Goal: Transaction & Acquisition: Purchase product/service

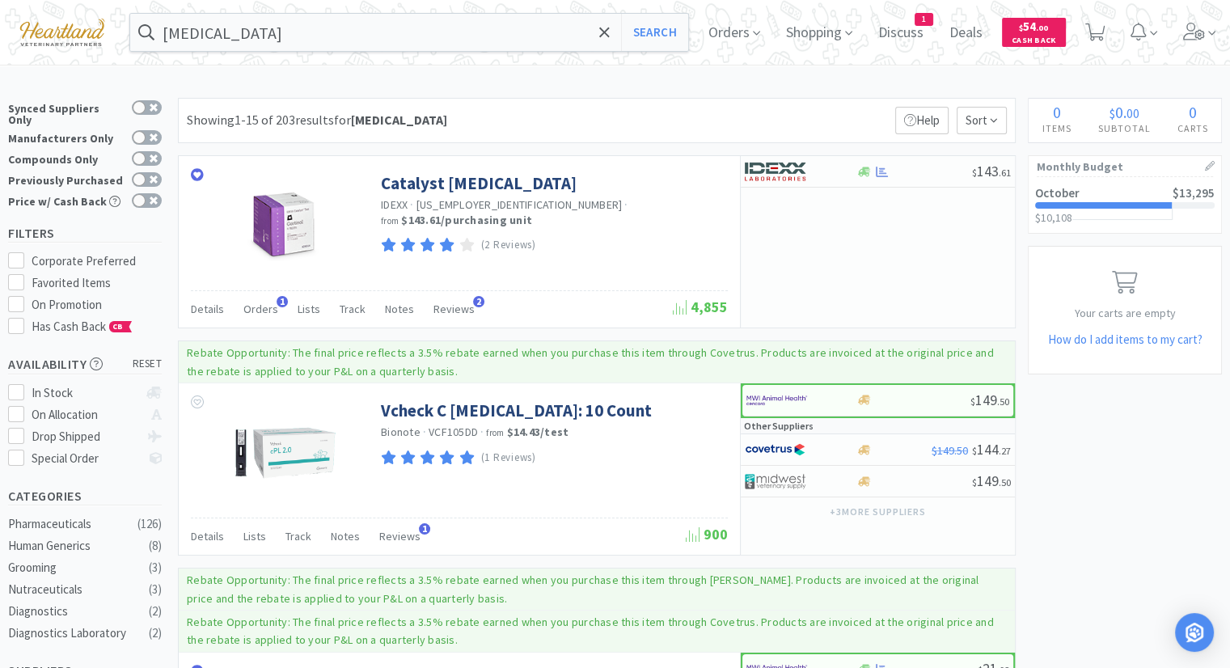
click at [1184, 40] on div "Orders Shopping Discuss Discuss 1 Deals Deals $ 54 . 00 Cash Back" at bounding box center [958, 32] width 526 height 65
click at [1194, 32] on span at bounding box center [1200, 32] width 46 height 65
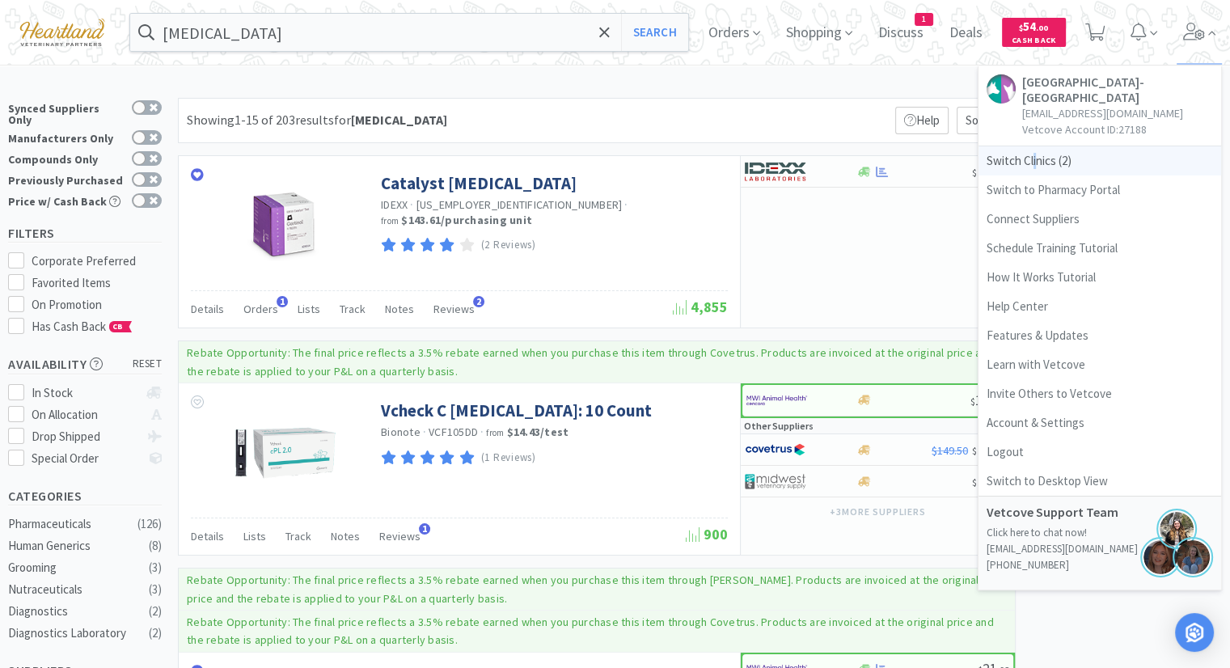
click at [1047, 153] on span "Switch Clinics ( 2 )" at bounding box center [1100, 160] width 243 height 29
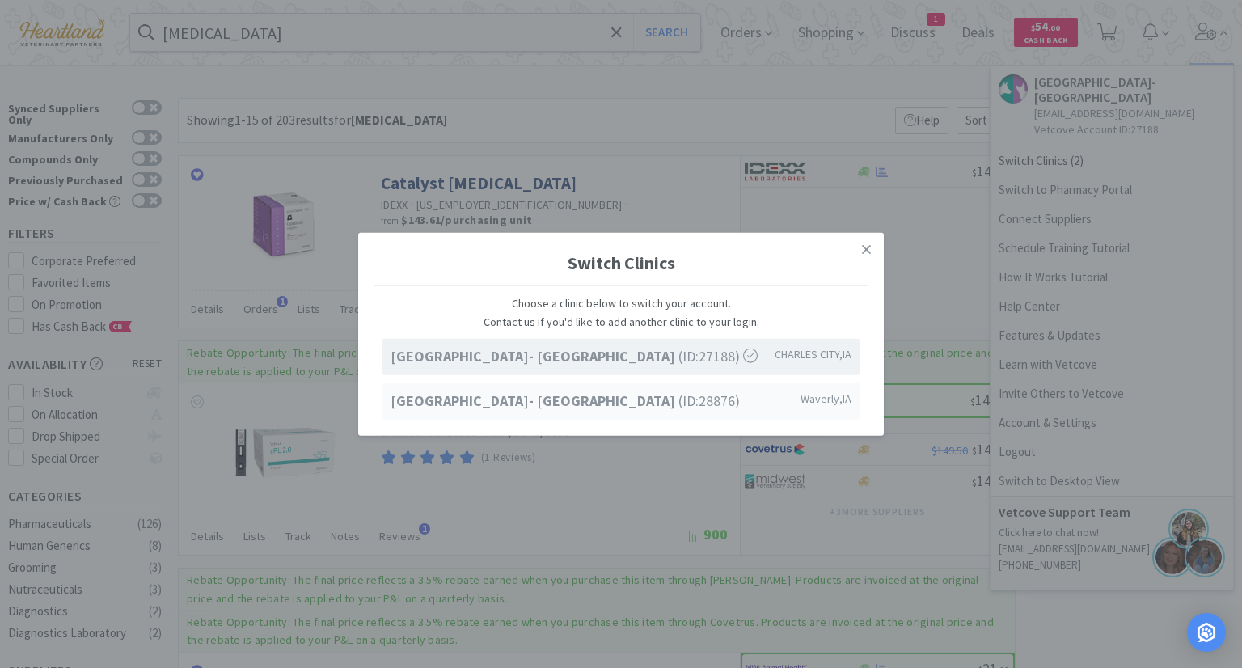
click at [679, 398] on span "Ave of the Saints Animal Hospital- Waverly (ID: 28876 )" at bounding box center [565, 400] width 349 height 23
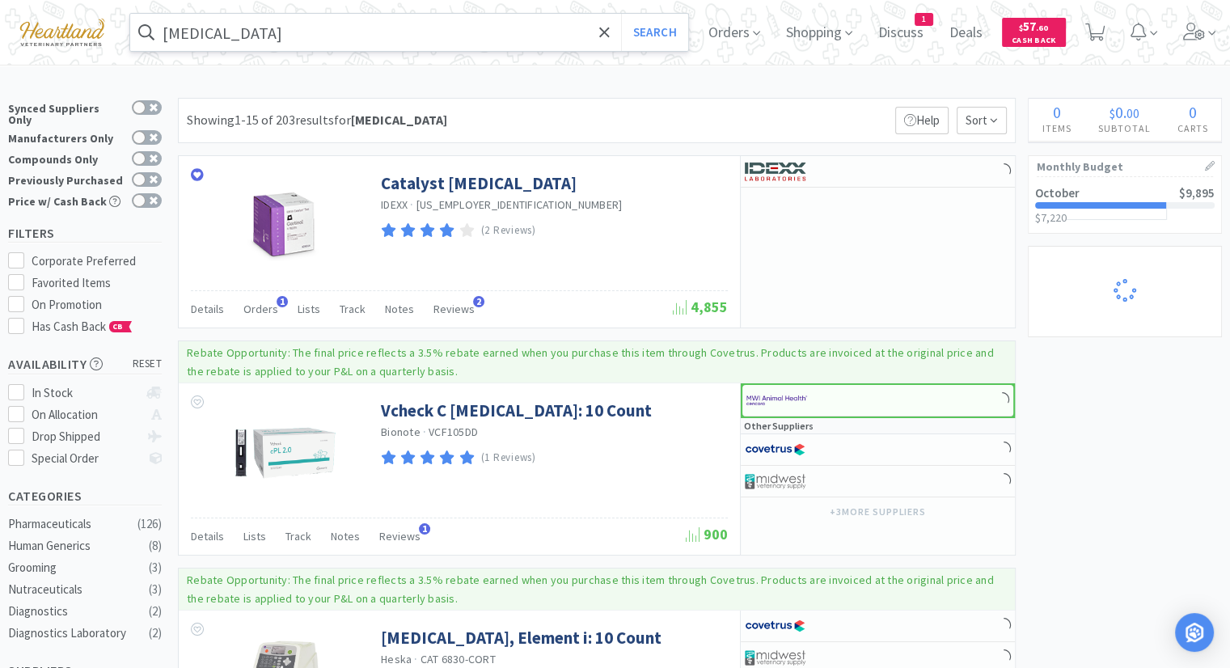
select select "2"
select select "4"
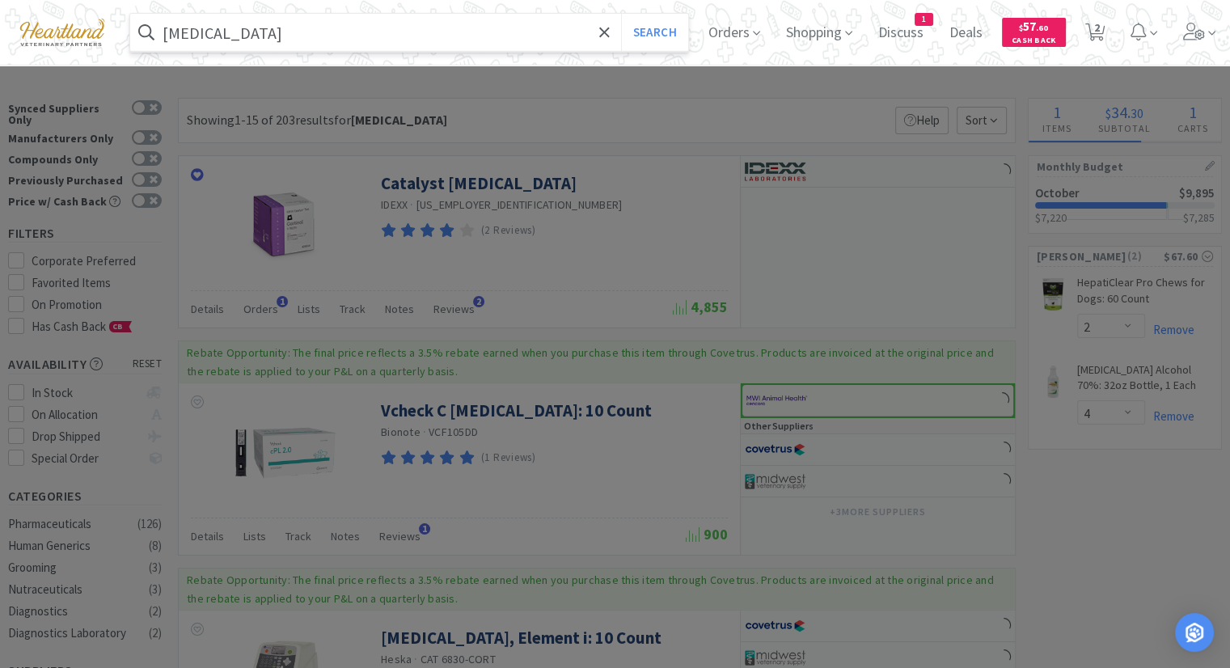
click at [419, 32] on input "[MEDICAL_DATA]" at bounding box center [409, 32] width 558 height 37
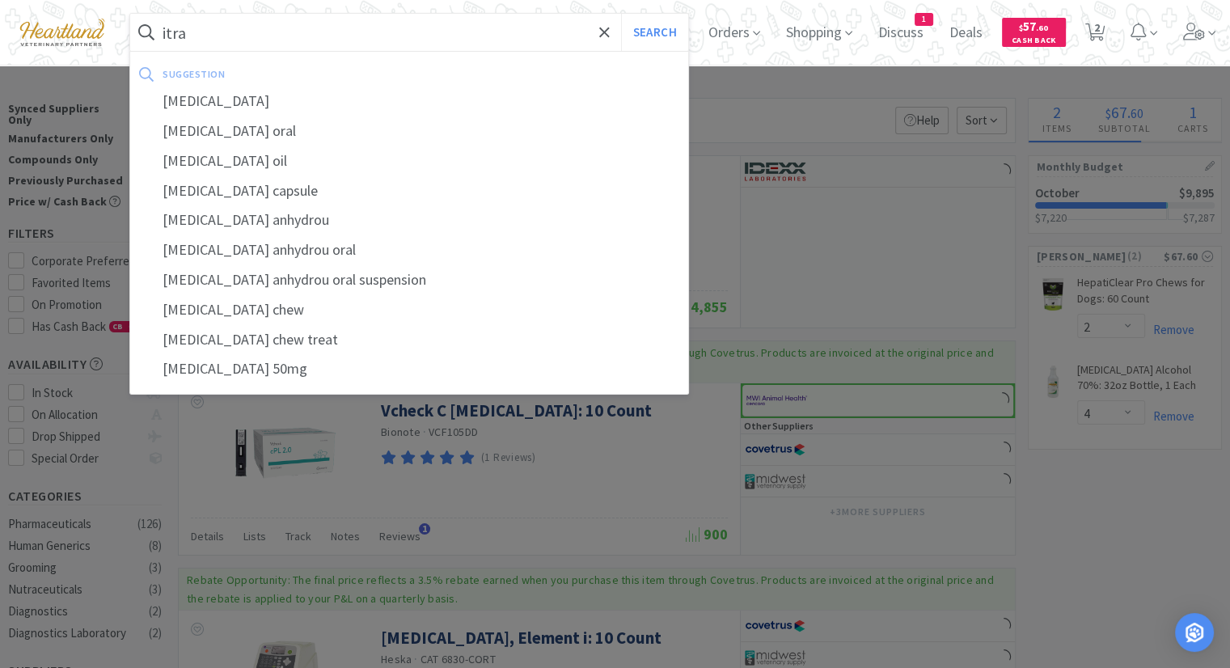
type input "itraf"
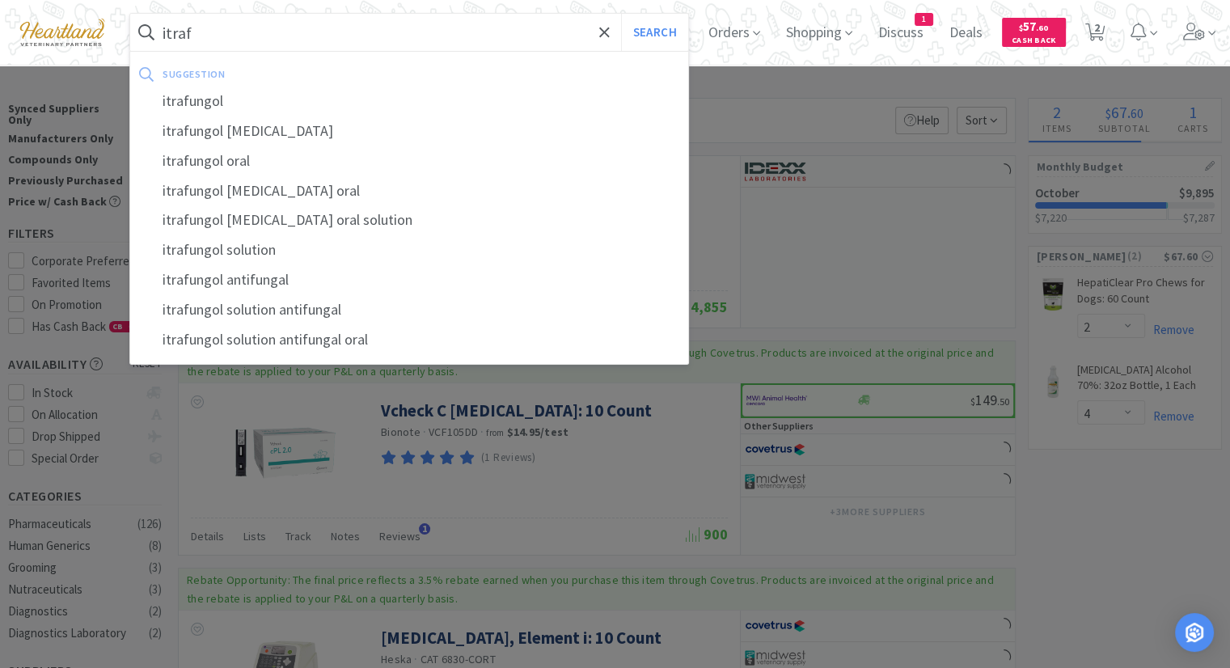
select select "1"
select select "3"
select select "1"
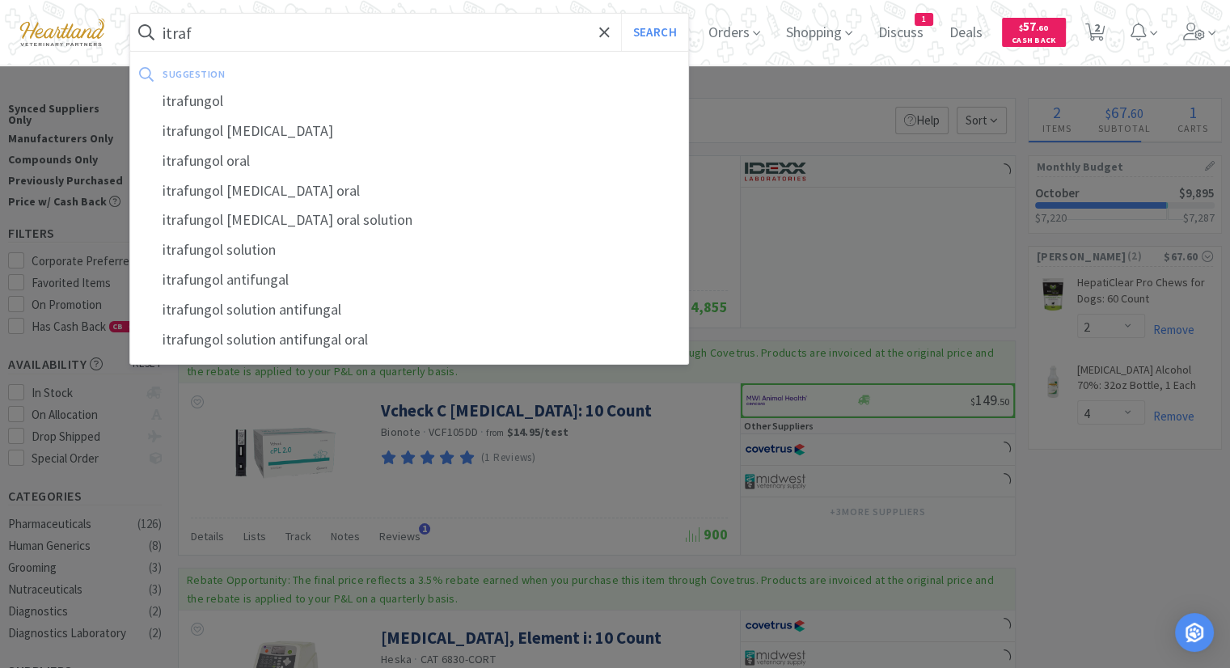
select select "10"
select select "1"
select select "2"
select select "12"
select select "6"
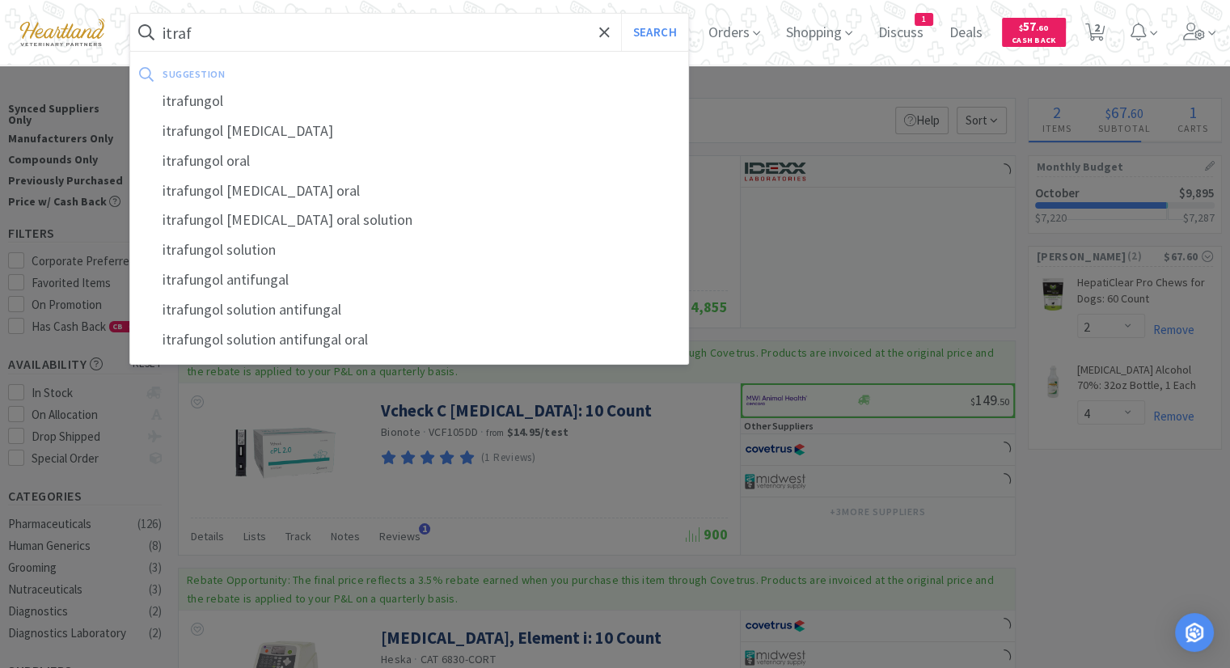
select select "1"
select select "4"
select select "2"
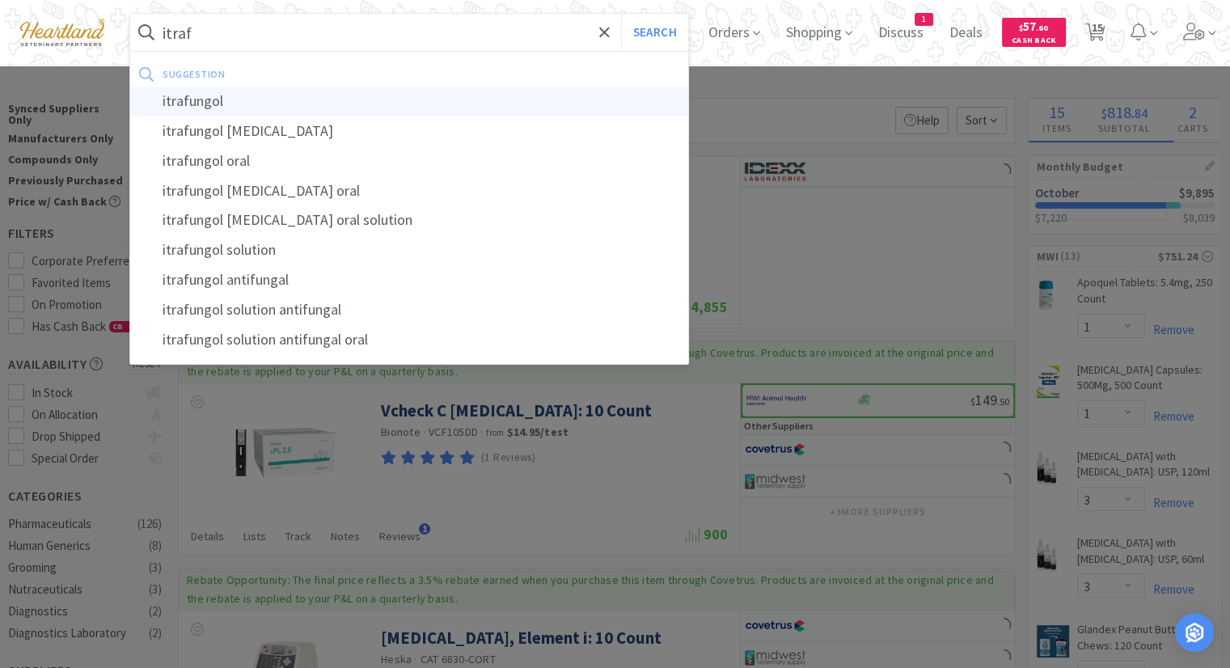
click at [284, 103] on div "itrafungol" at bounding box center [409, 102] width 558 height 30
type input "itrafungol"
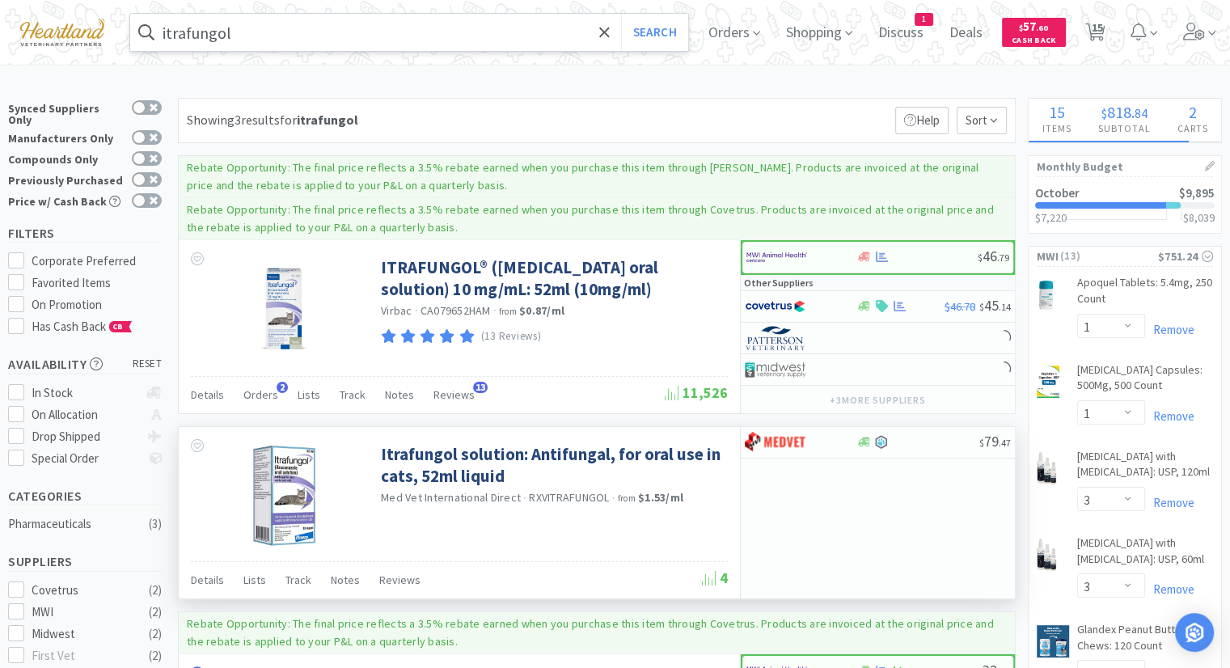
select select "1"
select select "2"
select select "1"
select select "4"
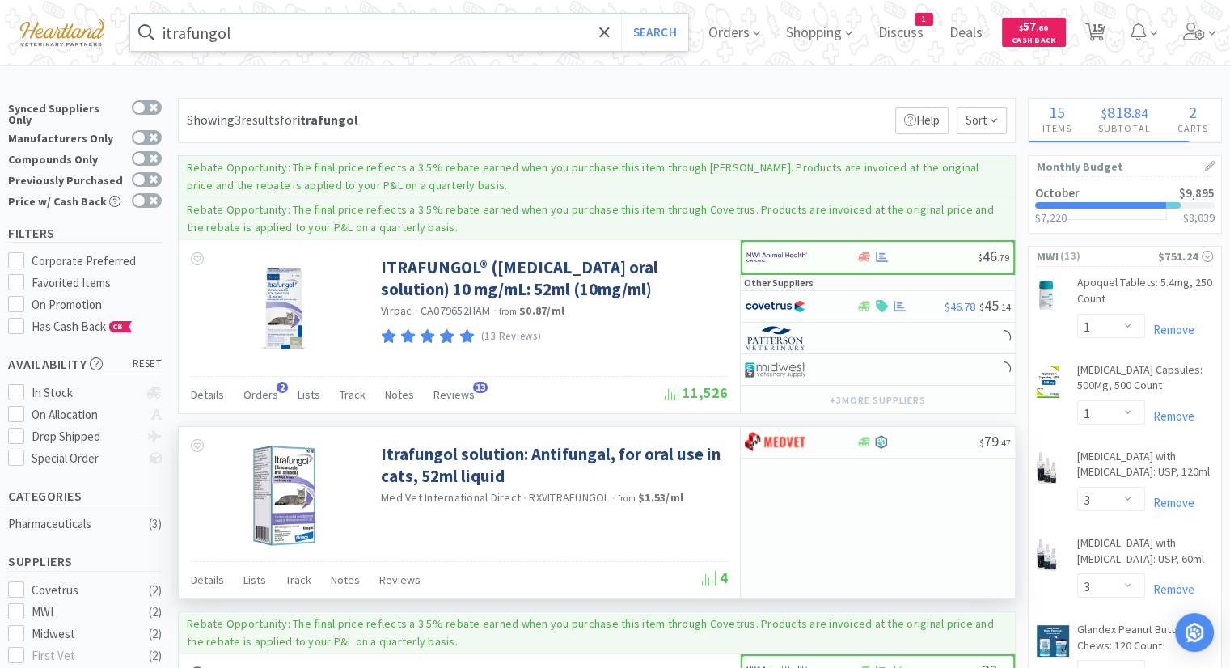
select select "1"
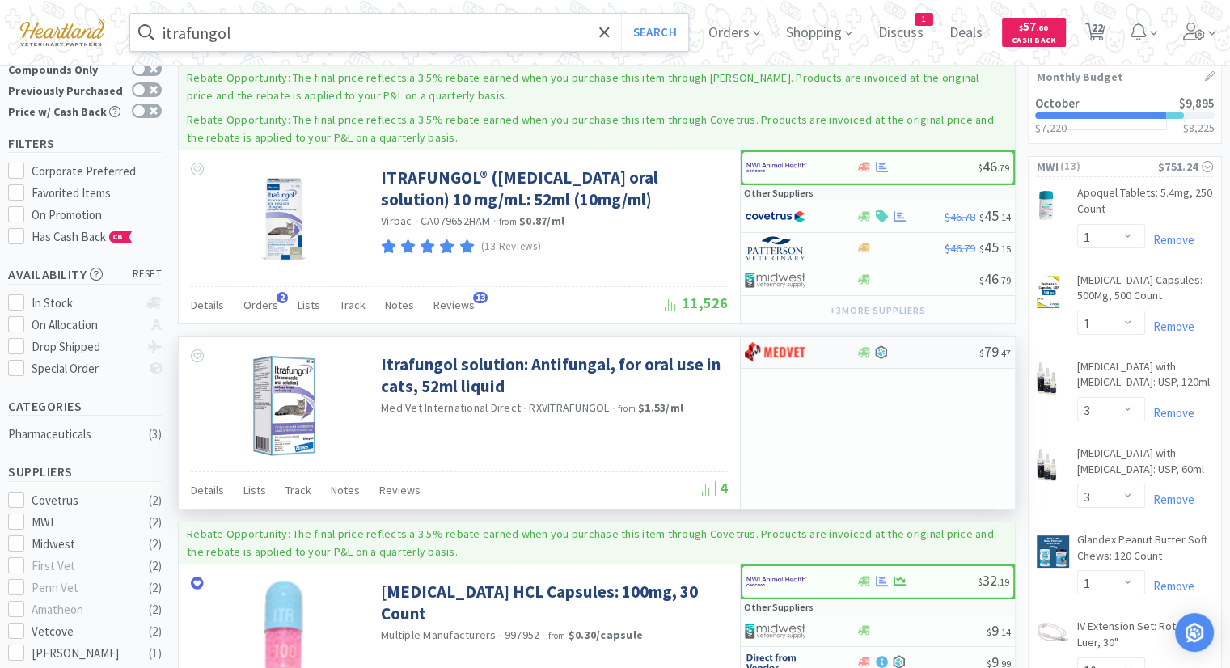
scroll to position [81, 0]
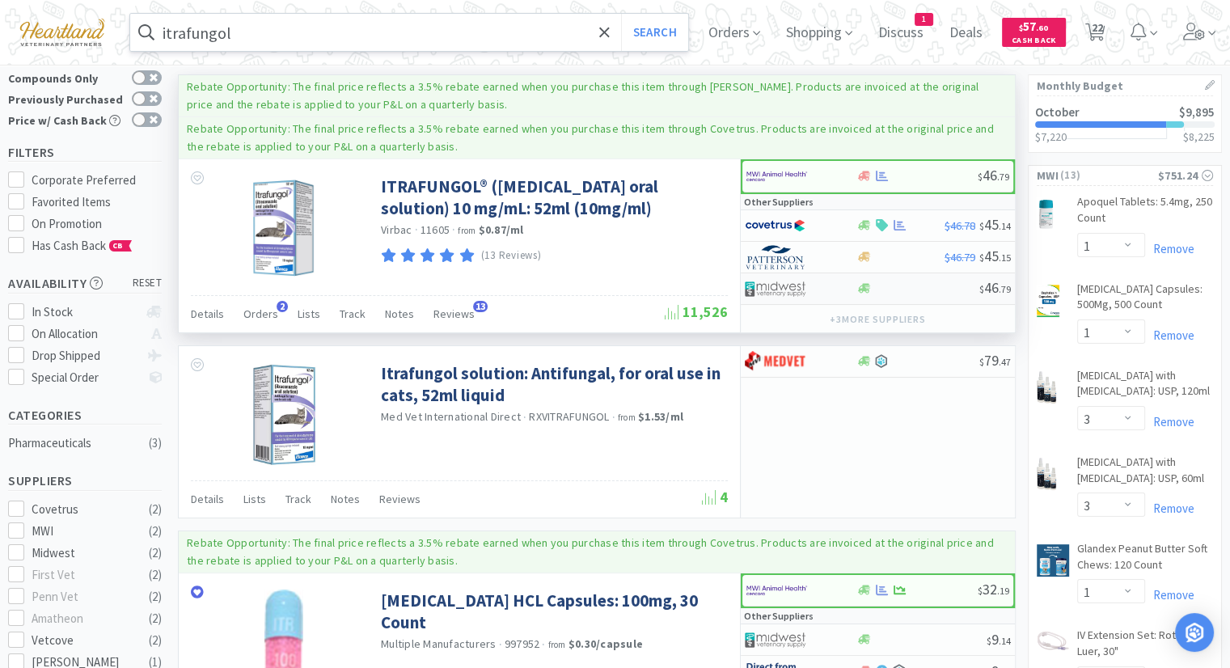
click at [977, 295] on div "$ 46 . 79" at bounding box center [878, 289] width 274 height 32
select select "1"
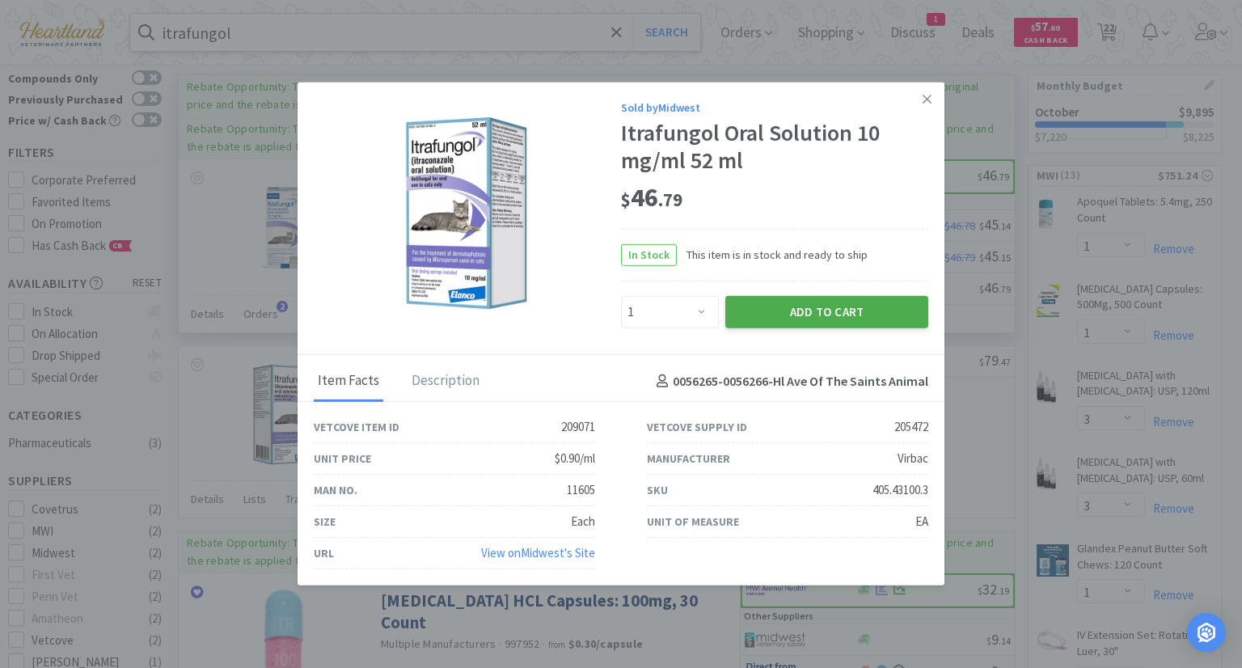
click at [813, 311] on button "Add to Cart" at bounding box center [826, 312] width 203 height 32
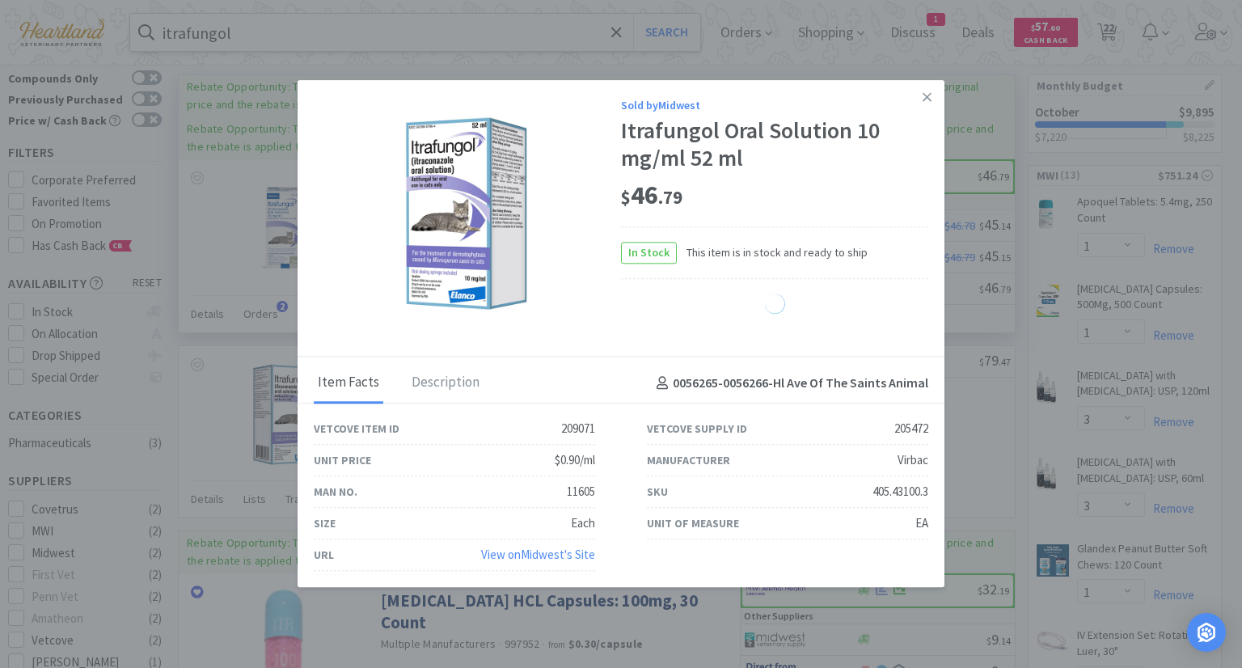
select select "1"
select select "4"
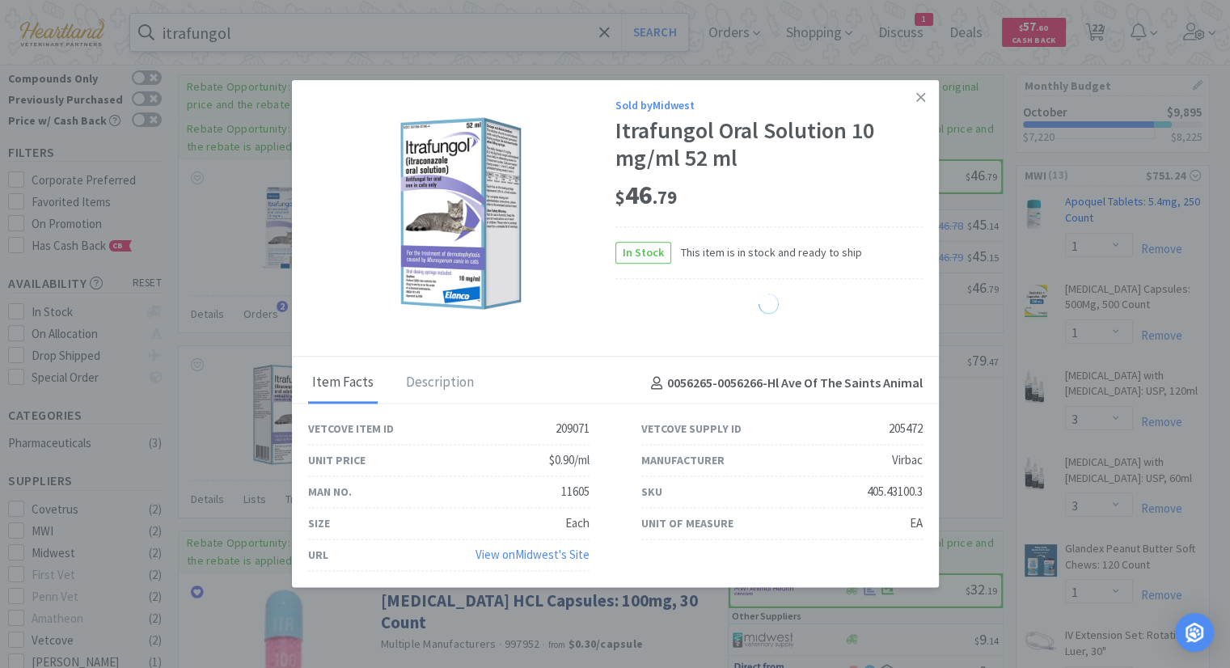
select select "1"
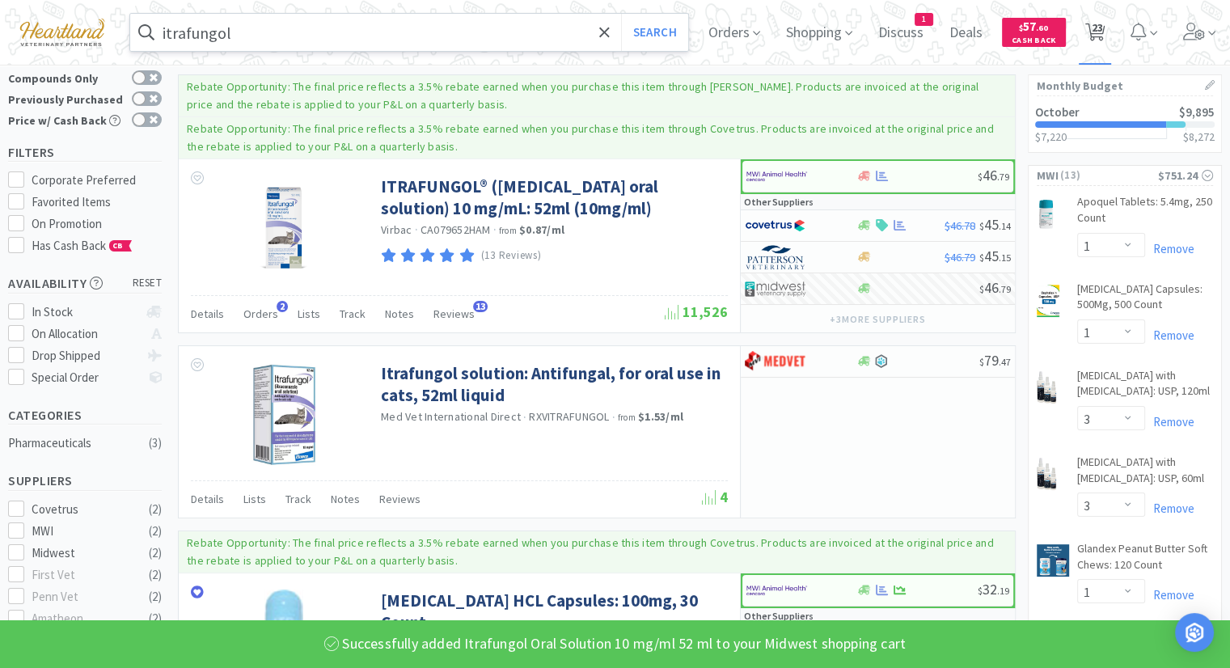
click at [1102, 30] on span "23" at bounding box center [1096, 27] width 11 height 65
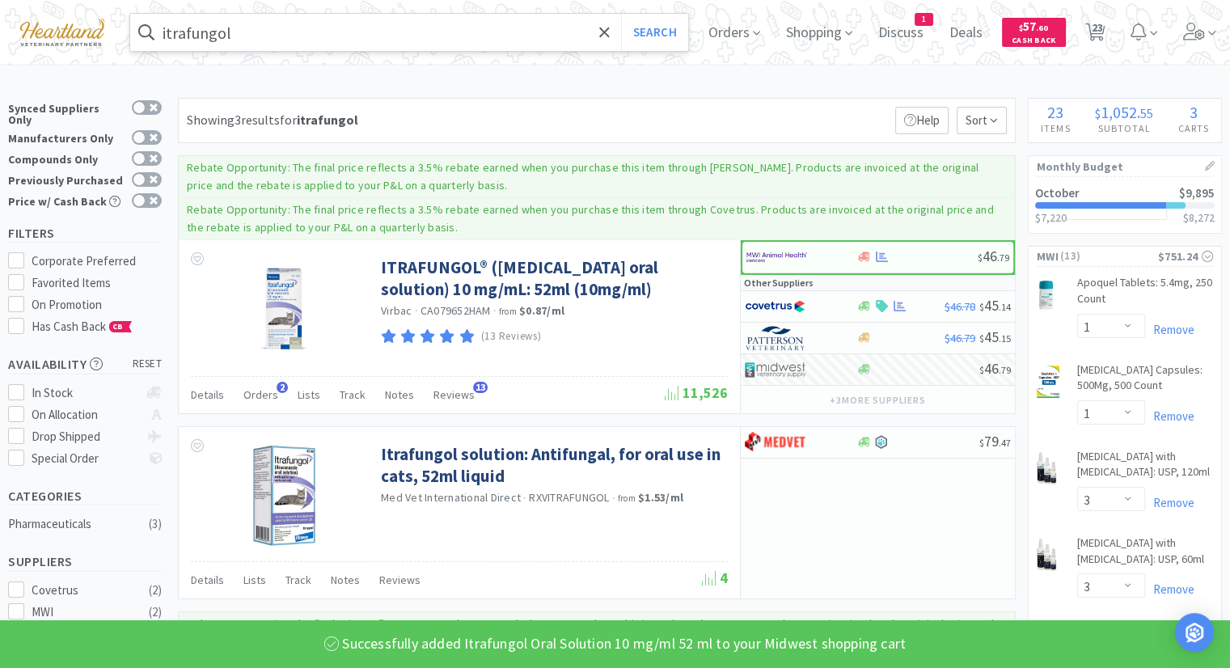
select select "1"
select select "3"
select select "1"
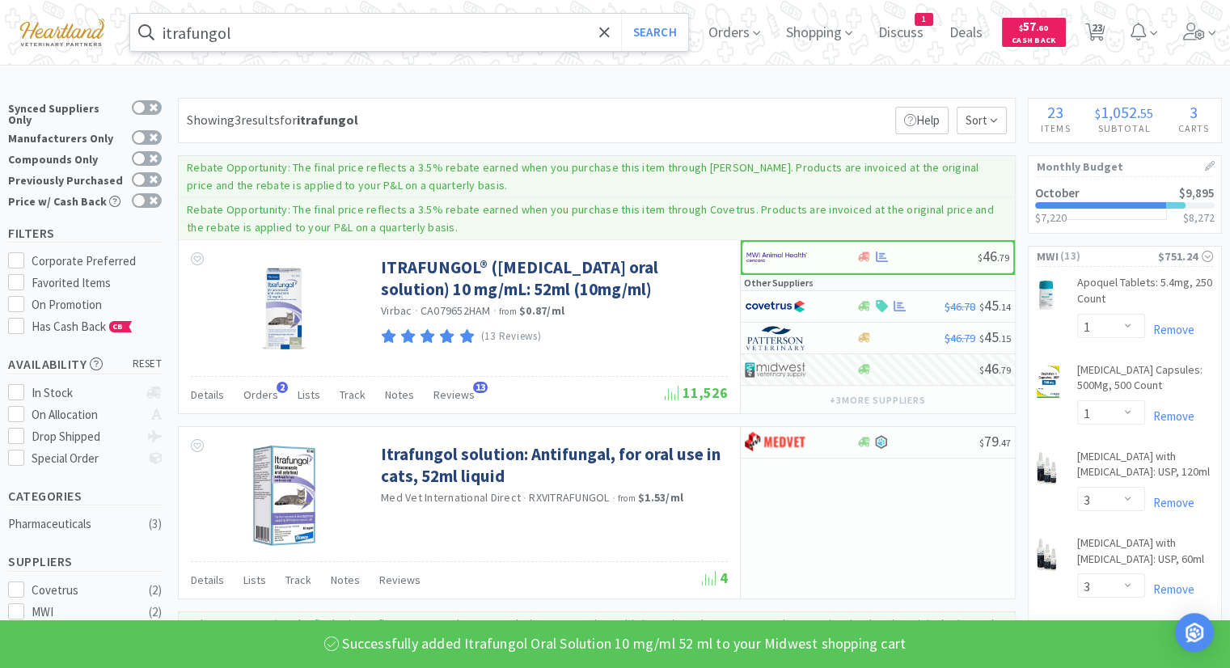
select select "10"
select select "1"
select select "2"
select select "12"
select select "6"
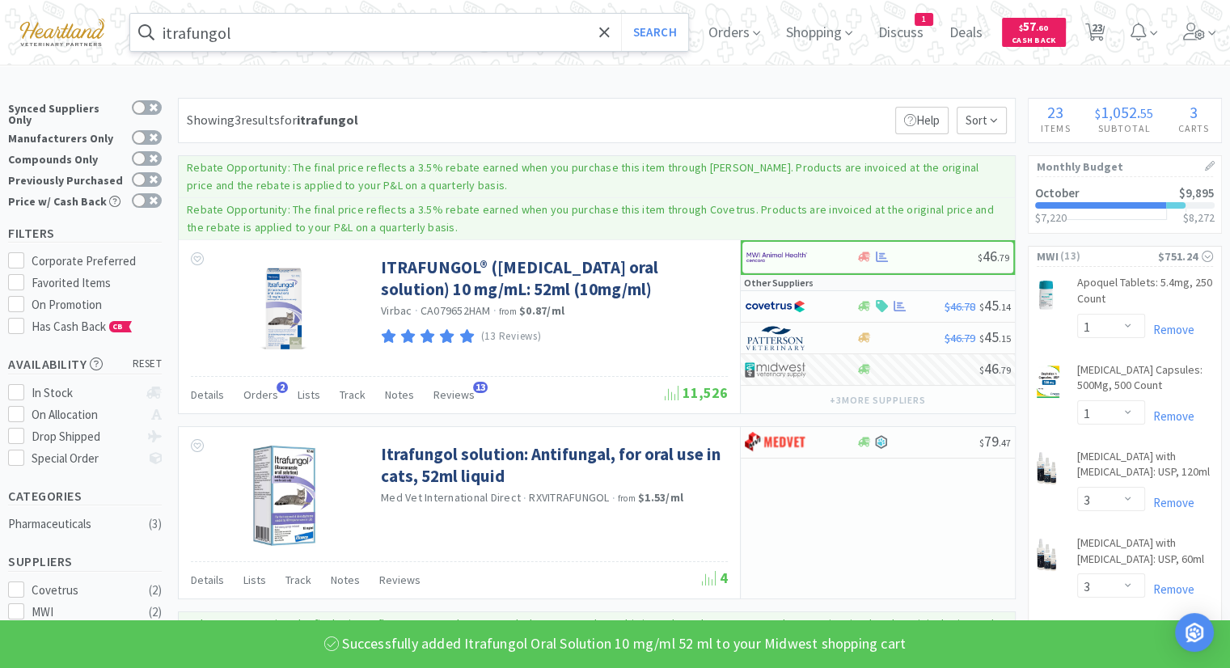
select select "1"
select select "4"
select select "2"
select select "4"
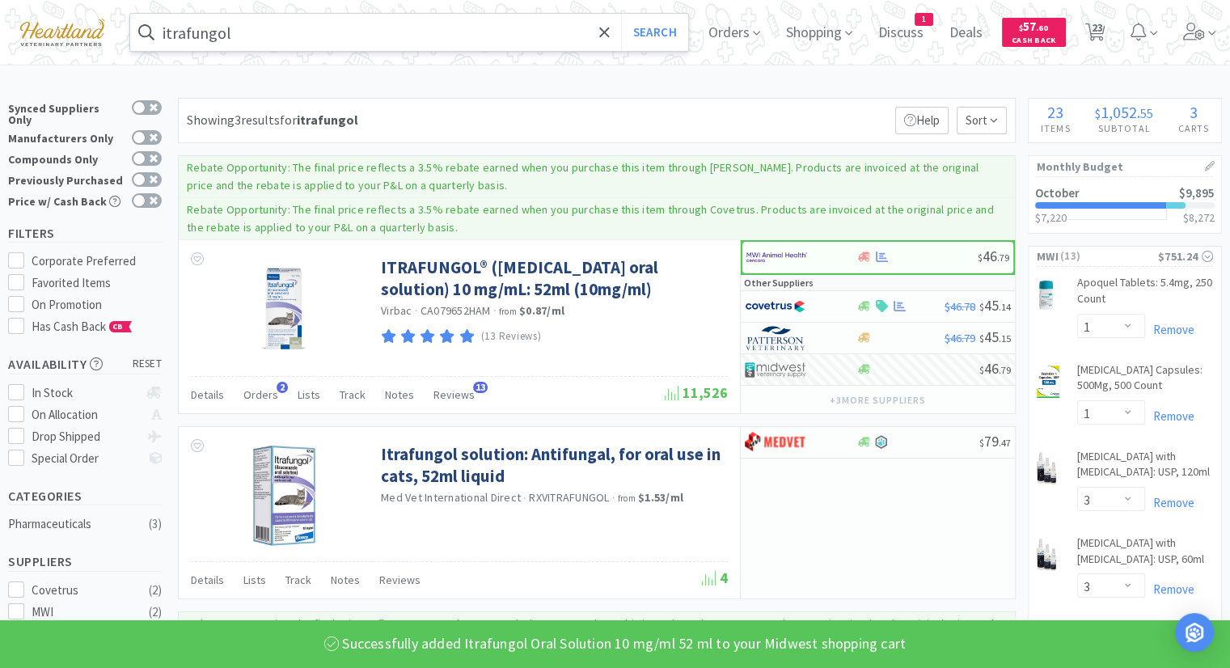
select select "1"
select select "2"
select select "1"
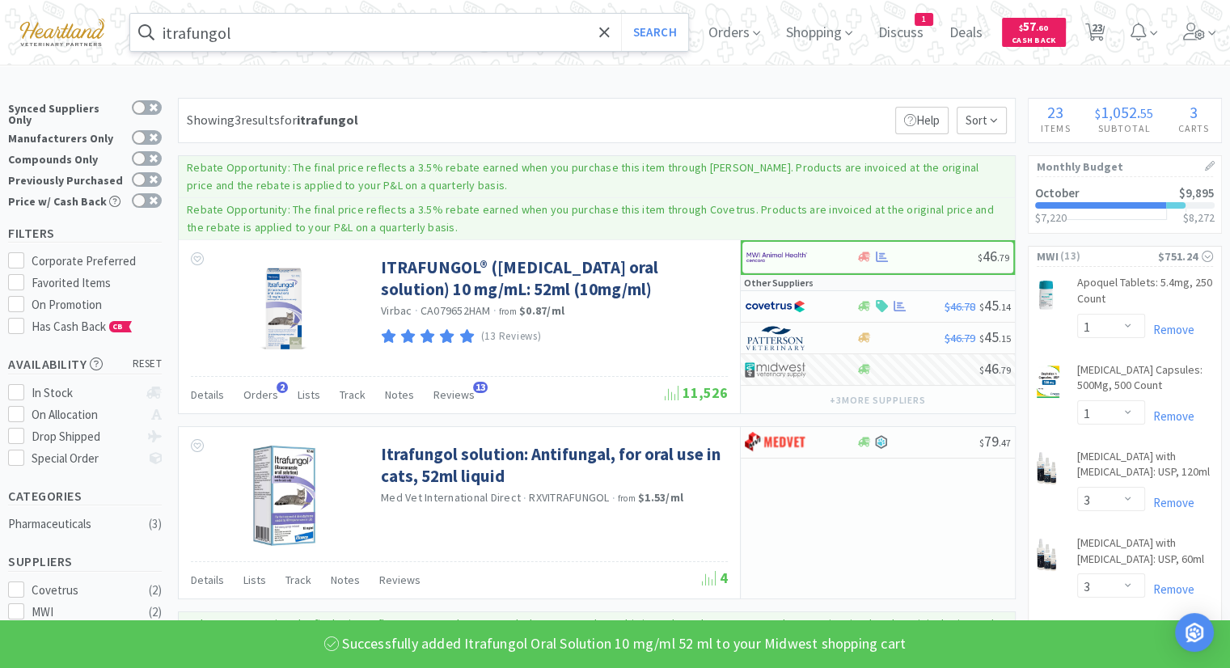
select select "4"
select select "1"
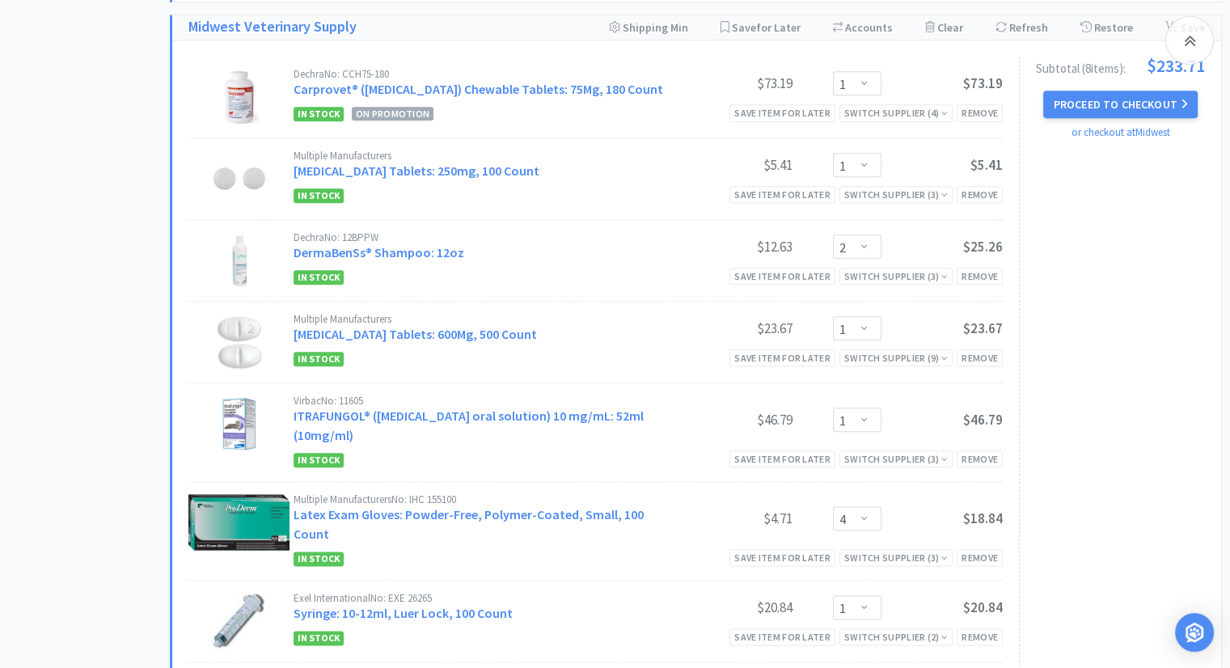
scroll to position [1726, 0]
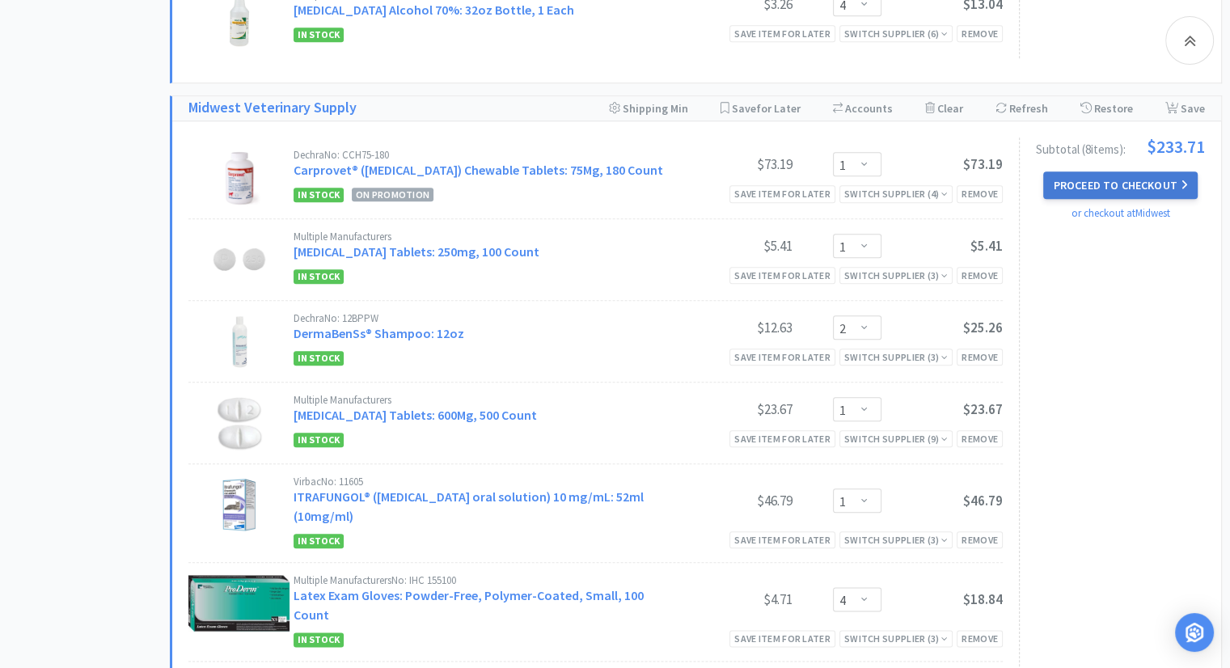
click at [1154, 182] on button "Proceed to Checkout" at bounding box center [1120, 184] width 154 height 27
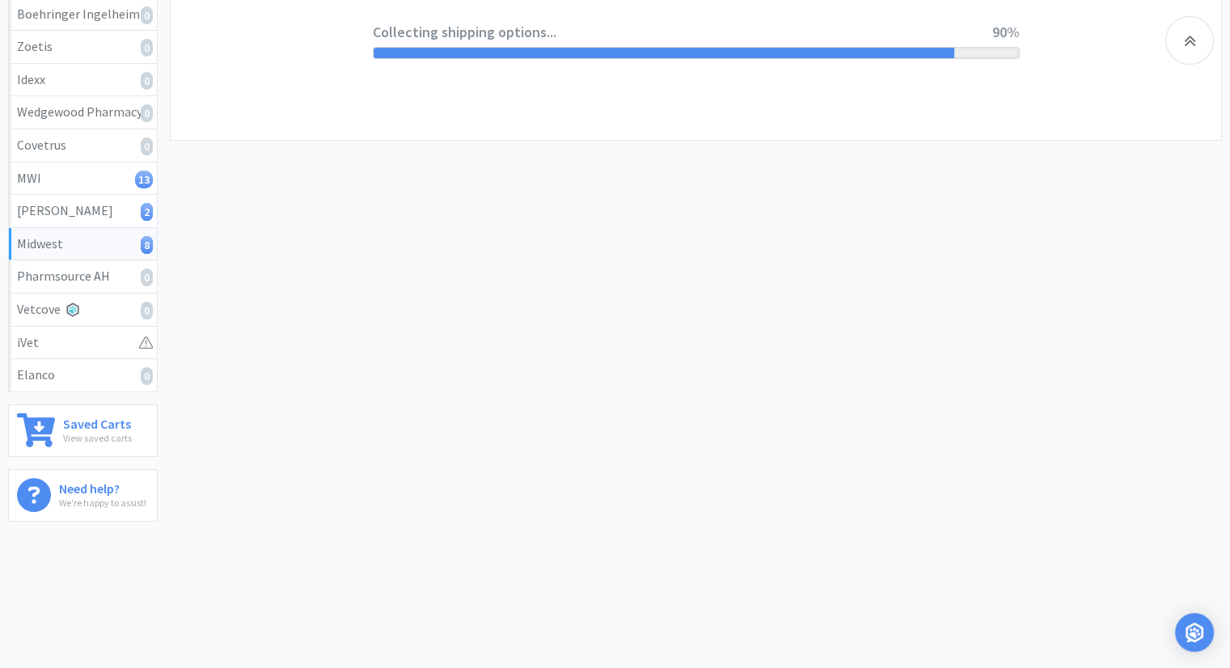
select select "0"
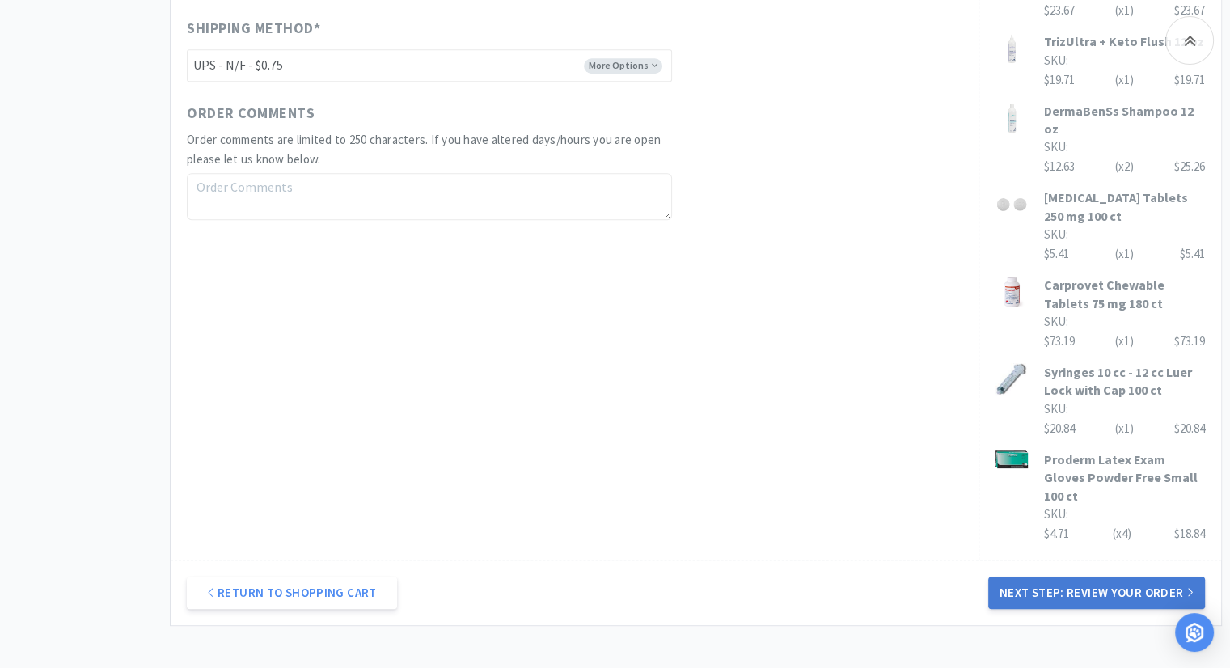
scroll to position [890, 0]
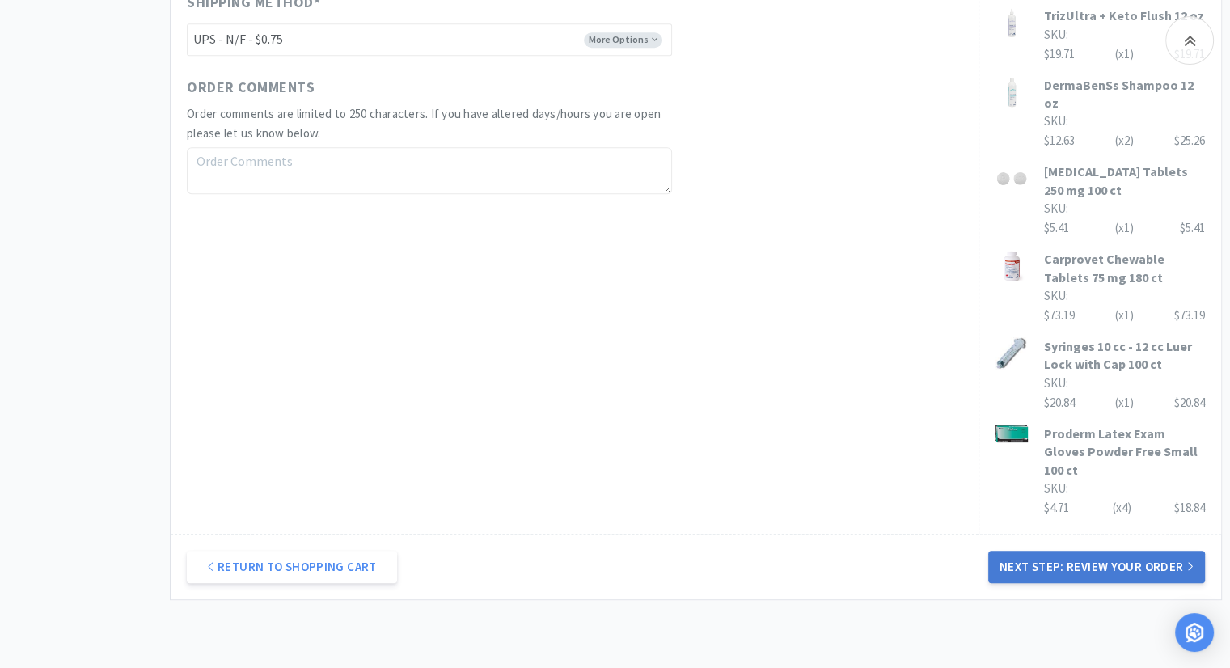
click at [1141, 557] on button "Next Step: Review Your Order" at bounding box center [1096, 567] width 217 height 32
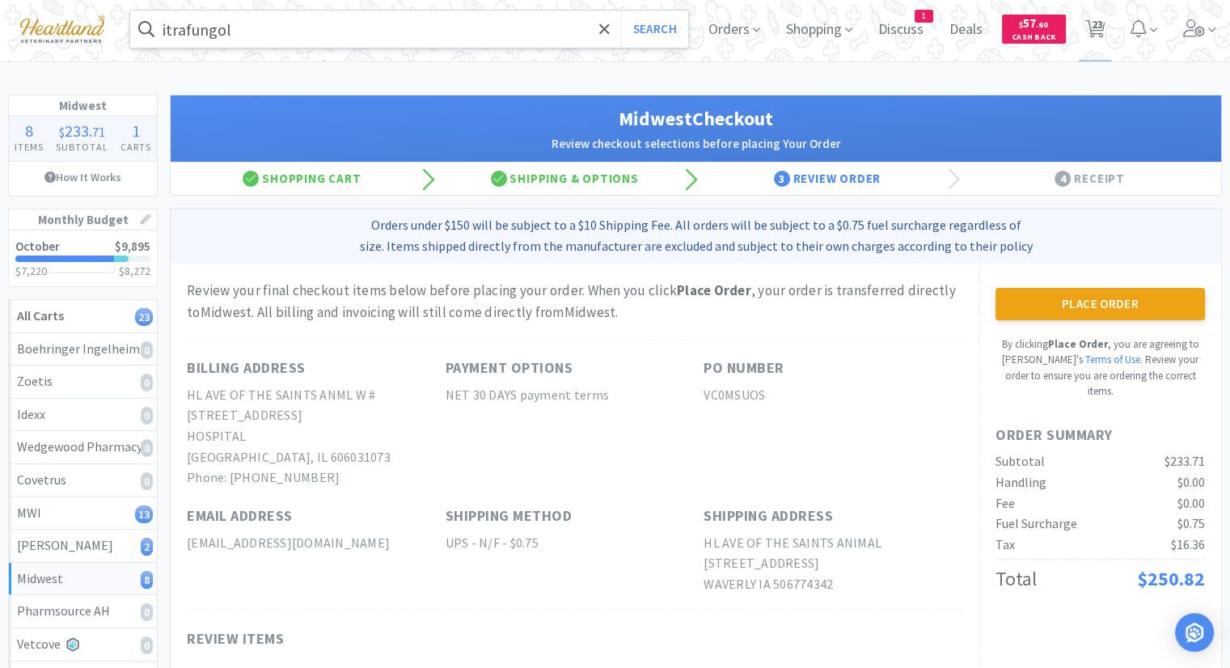
scroll to position [0, 0]
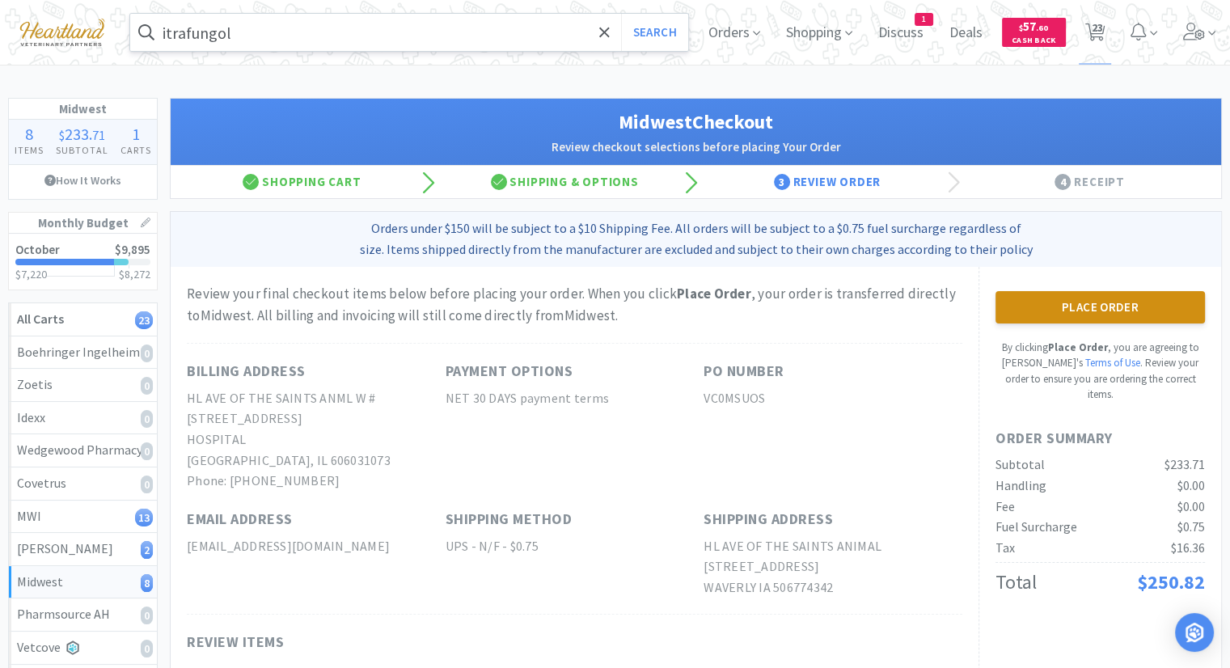
click at [1078, 311] on button "Place Order" at bounding box center [1100, 307] width 209 height 32
